Goal: Check status

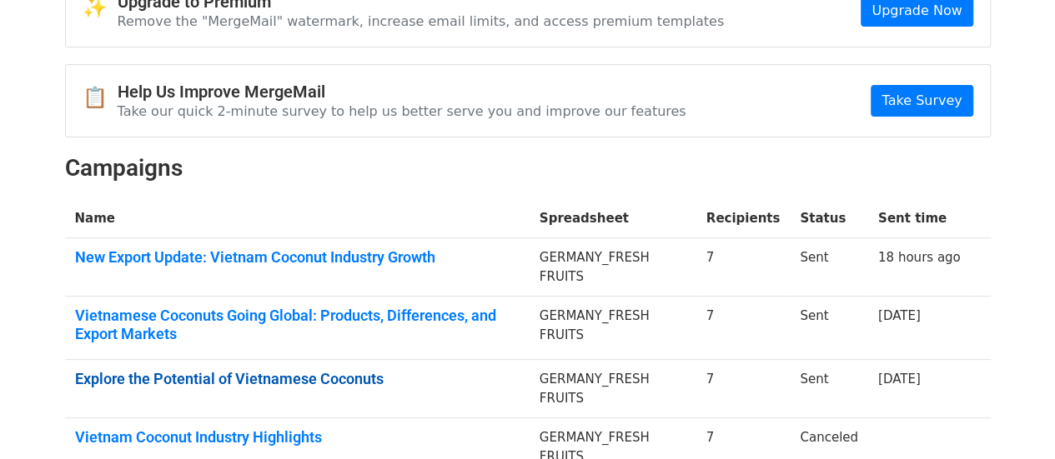
scroll to position [158, 0]
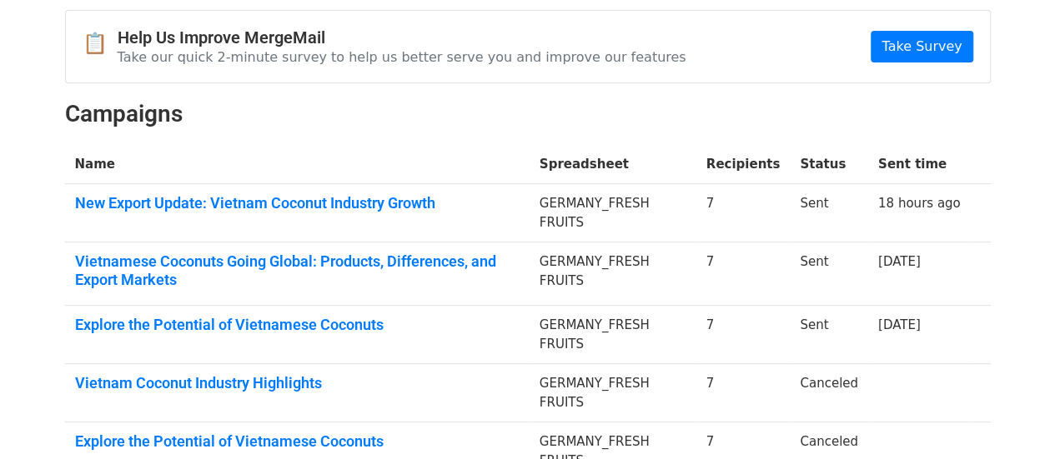
click at [414, 211] on td "New Export Update: Vietnam Coconut Industry Growth" at bounding box center [297, 213] width 464 height 58
click at [417, 202] on link "New Export Update: Vietnam Coconut Industry Growth" at bounding box center [297, 203] width 444 height 18
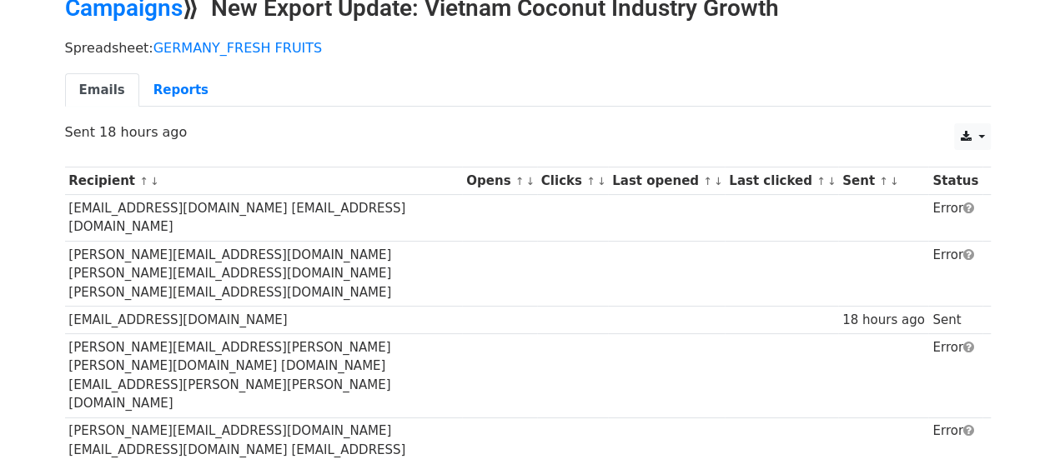
scroll to position [111, 0]
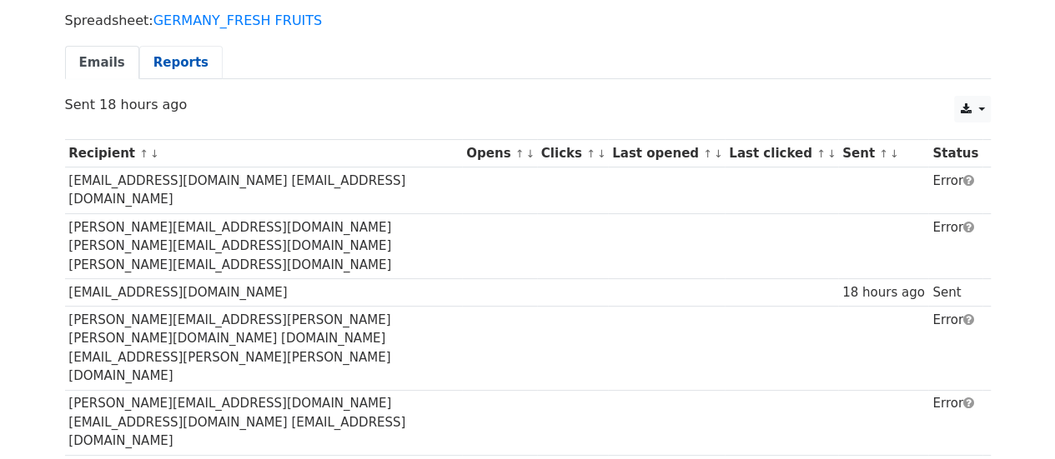
click at [188, 68] on link "Reports" at bounding box center [180, 63] width 83 height 34
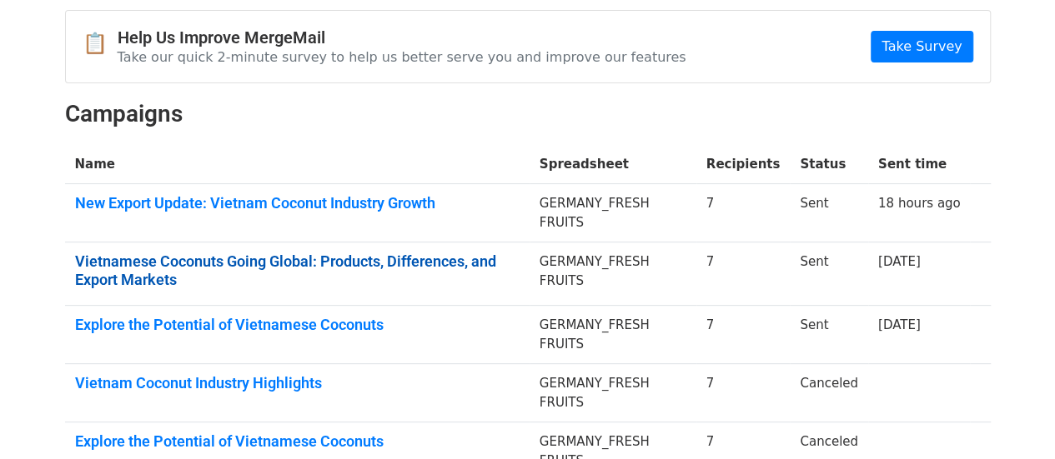
click at [334, 264] on link "Vietnamese Coconuts Going Global: Products, Differences, and Export Markets" at bounding box center [297, 271] width 444 height 36
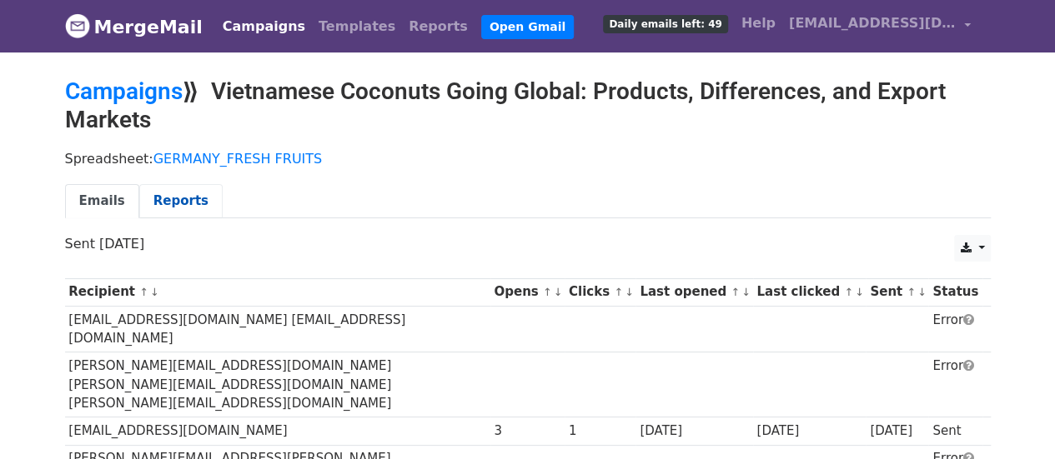
click at [173, 211] on link "Reports" at bounding box center [180, 201] width 83 height 34
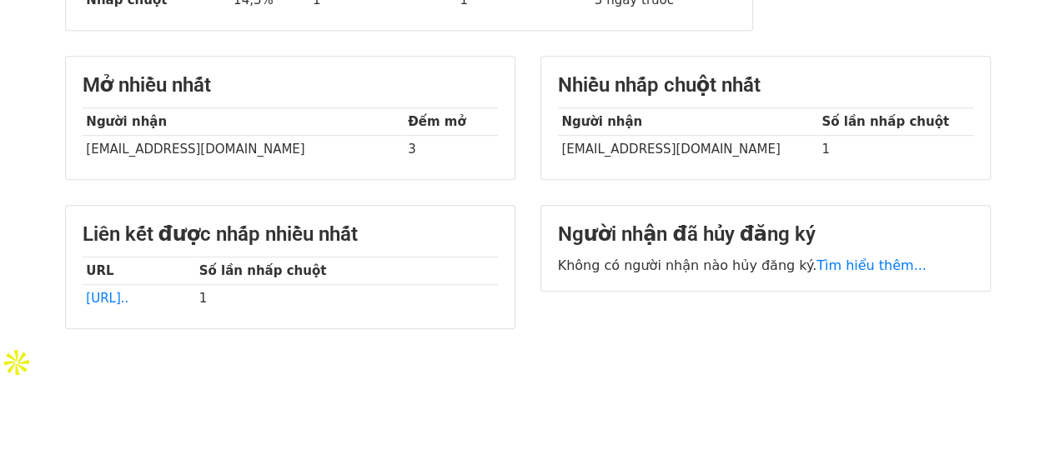
scroll to position [414, 0]
click at [128, 290] on font "[URL].." at bounding box center [107, 297] width 43 height 15
